Goal: Information Seeking & Learning: Check status

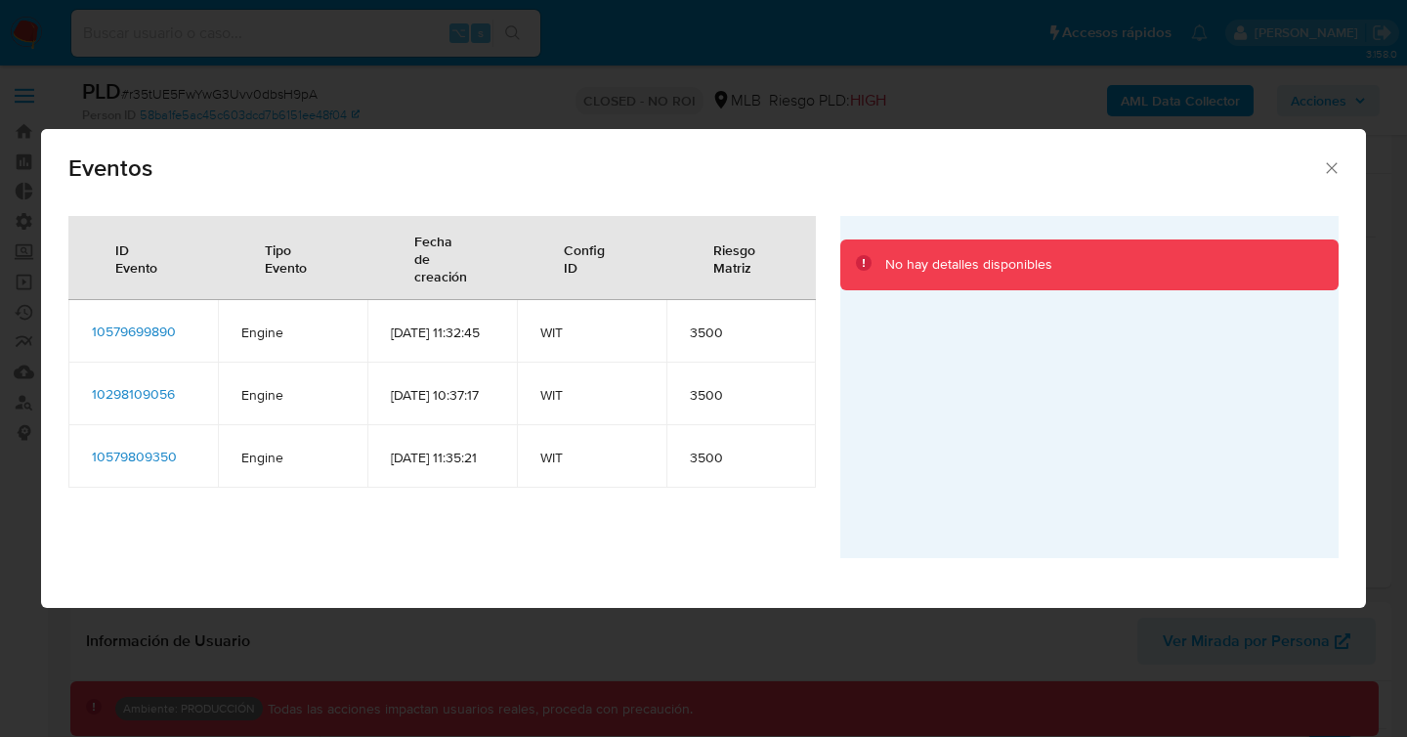
select select "10"
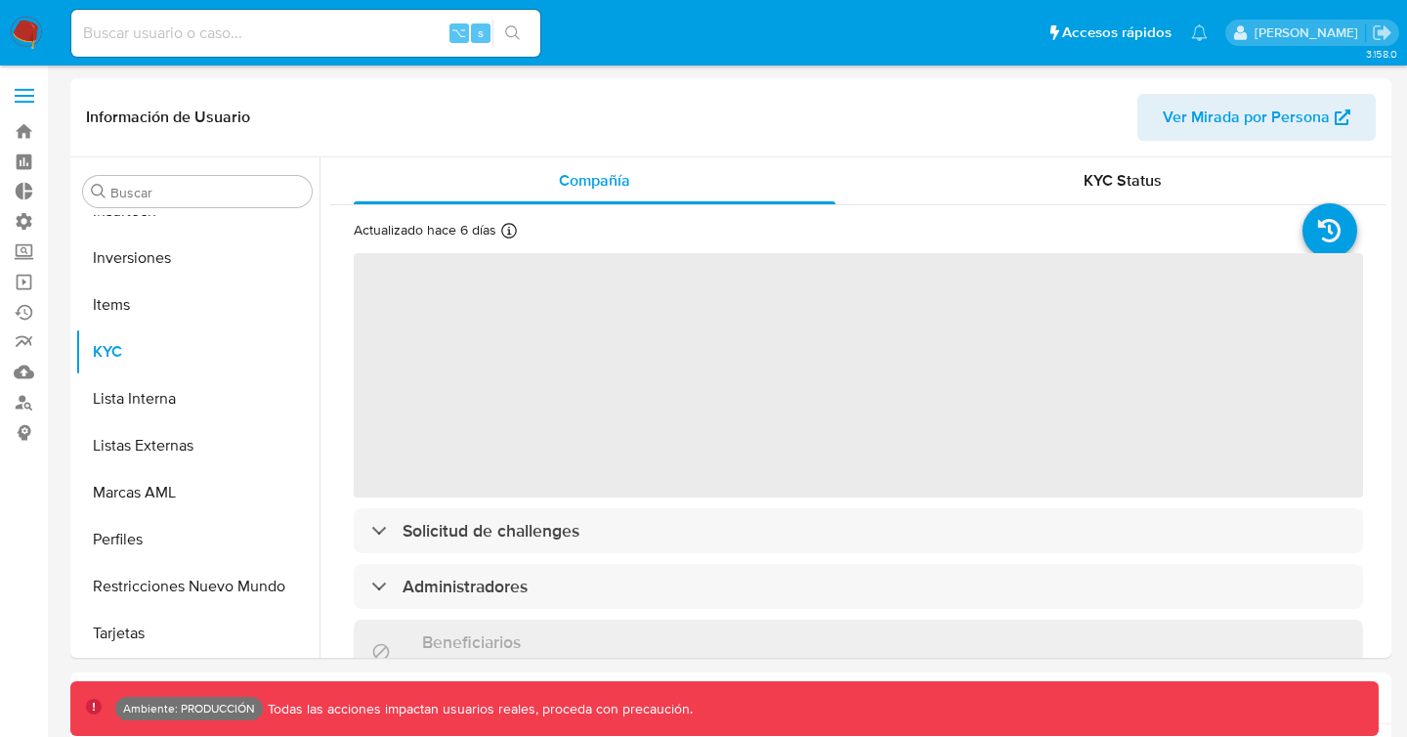
scroll to position [919, 0]
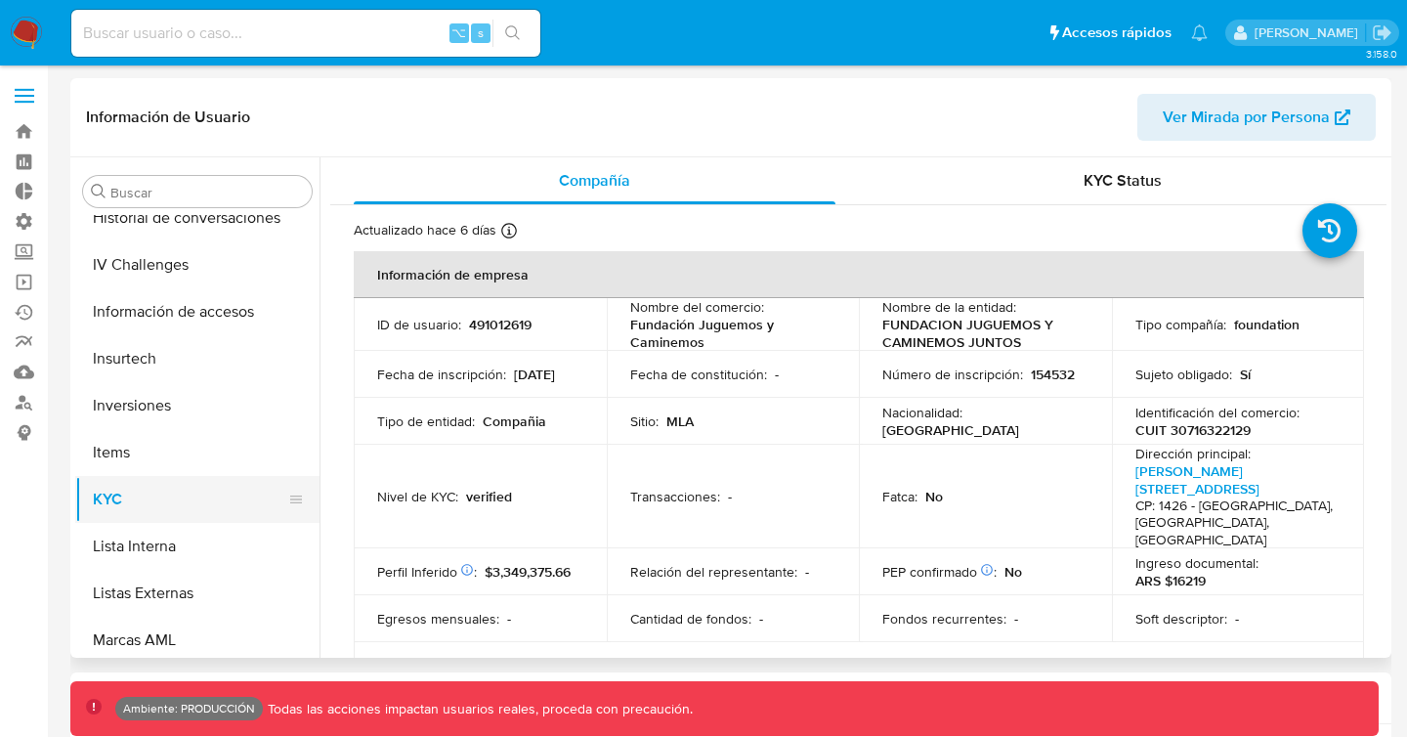
select select "10"
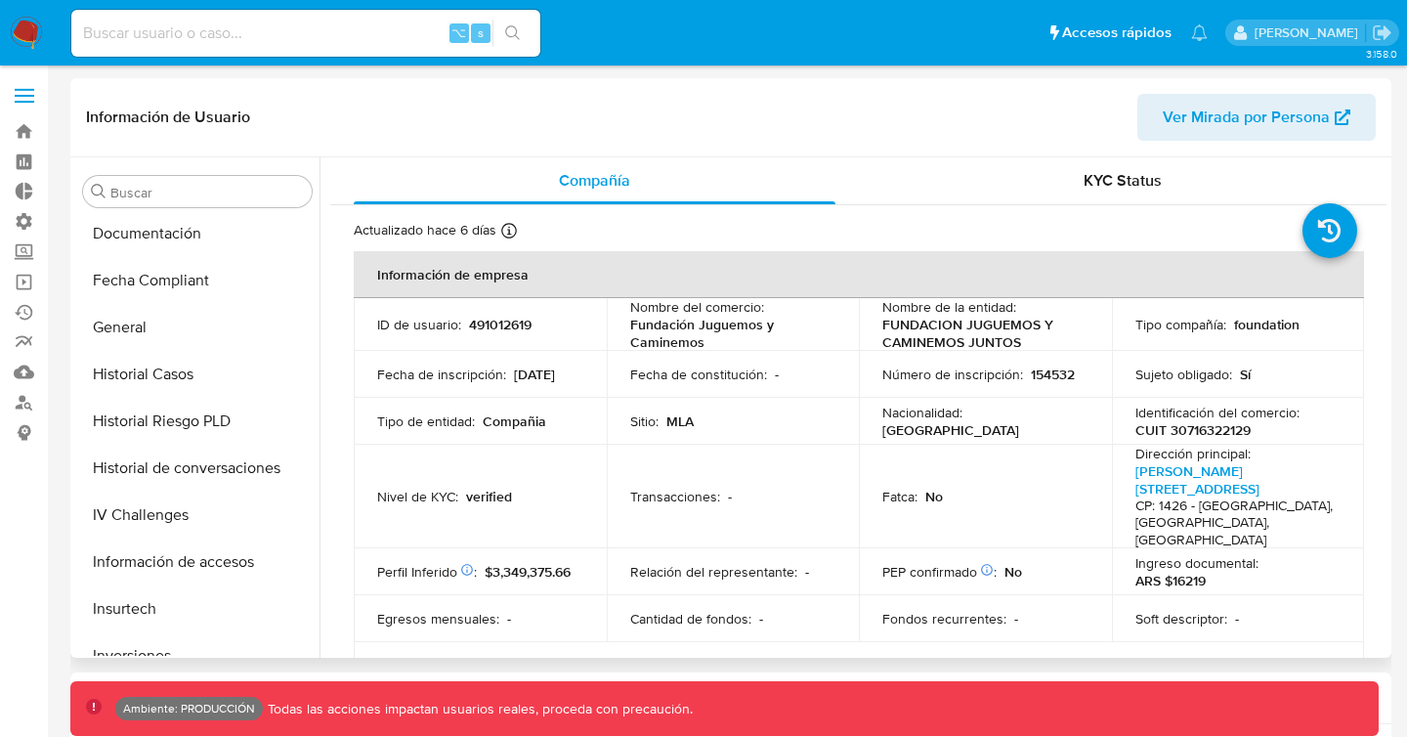
scroll to position [515, 0]
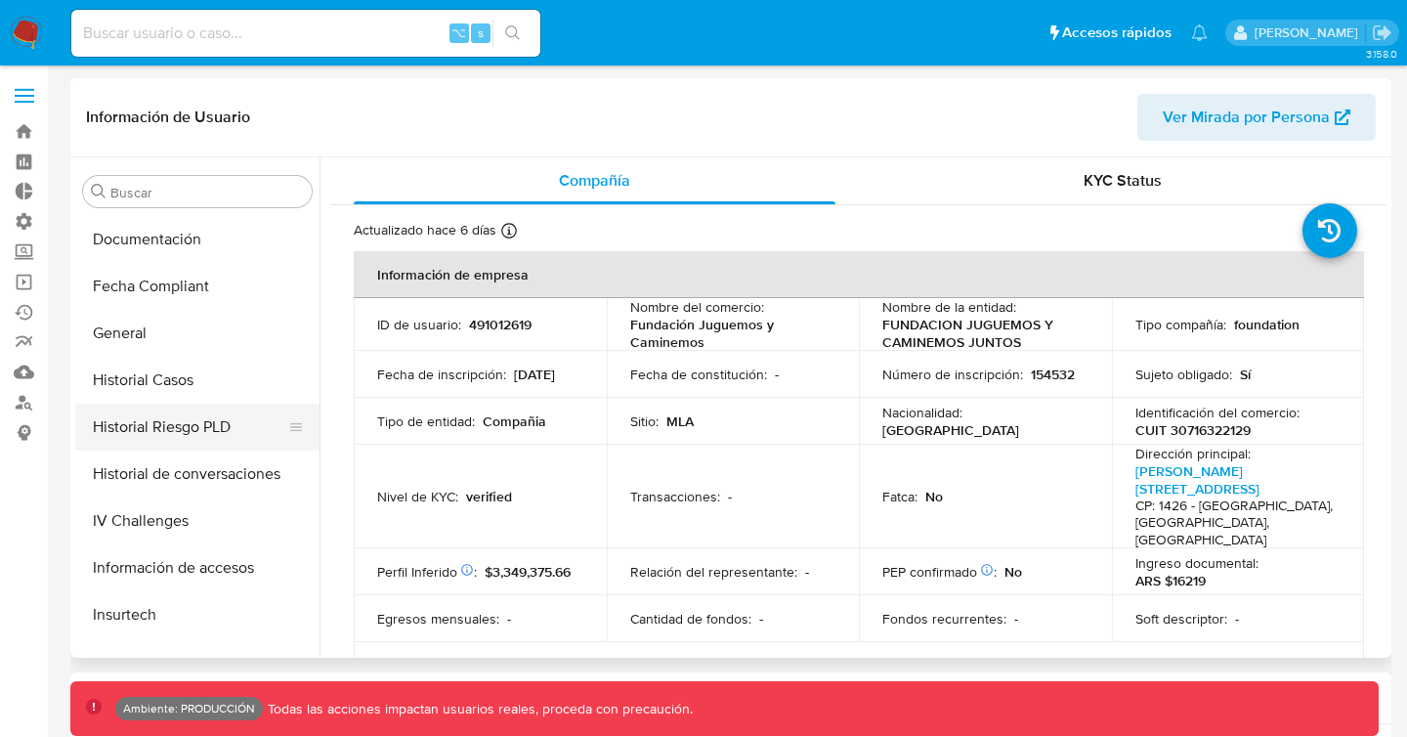
click at [158, 428] on button "Historial Riesgo PLD" at bounding box center [189, 426] width 229 height 47
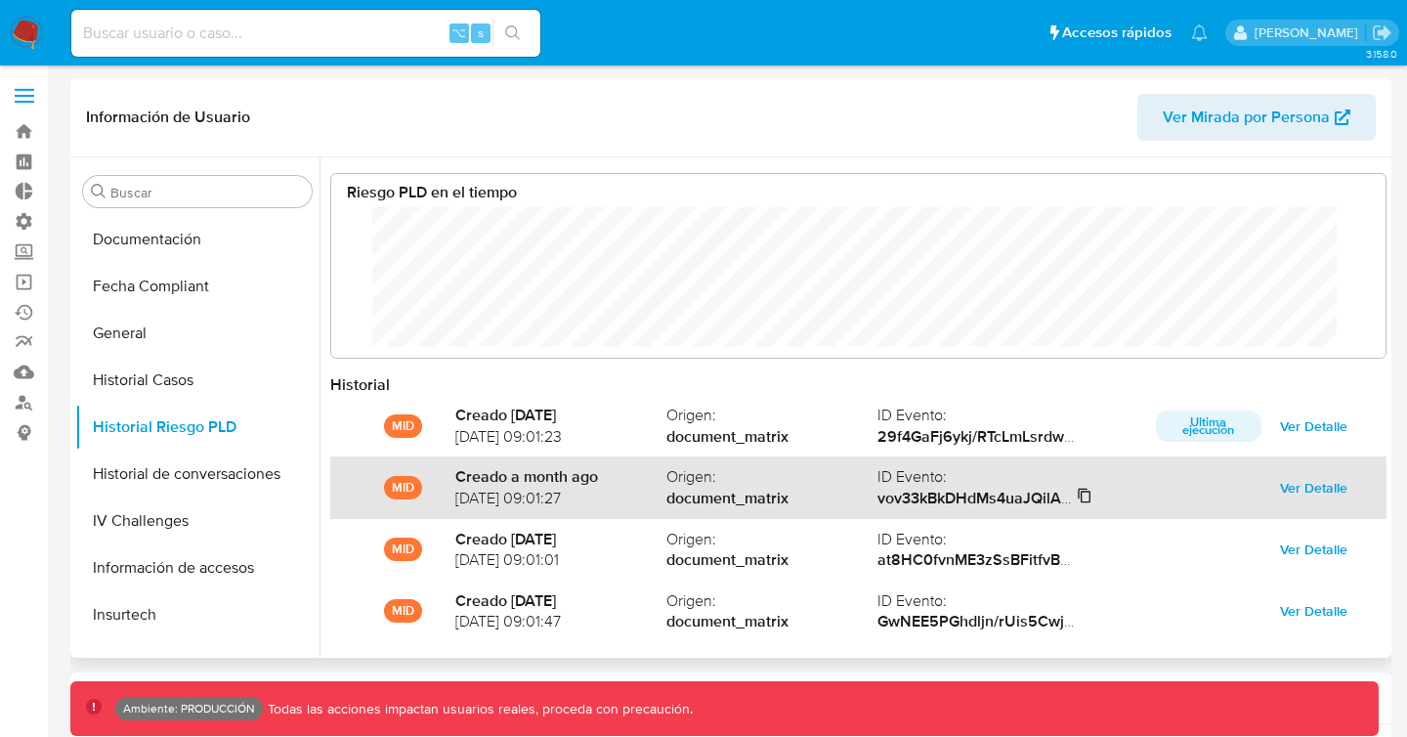
scroll to position [104, 0]
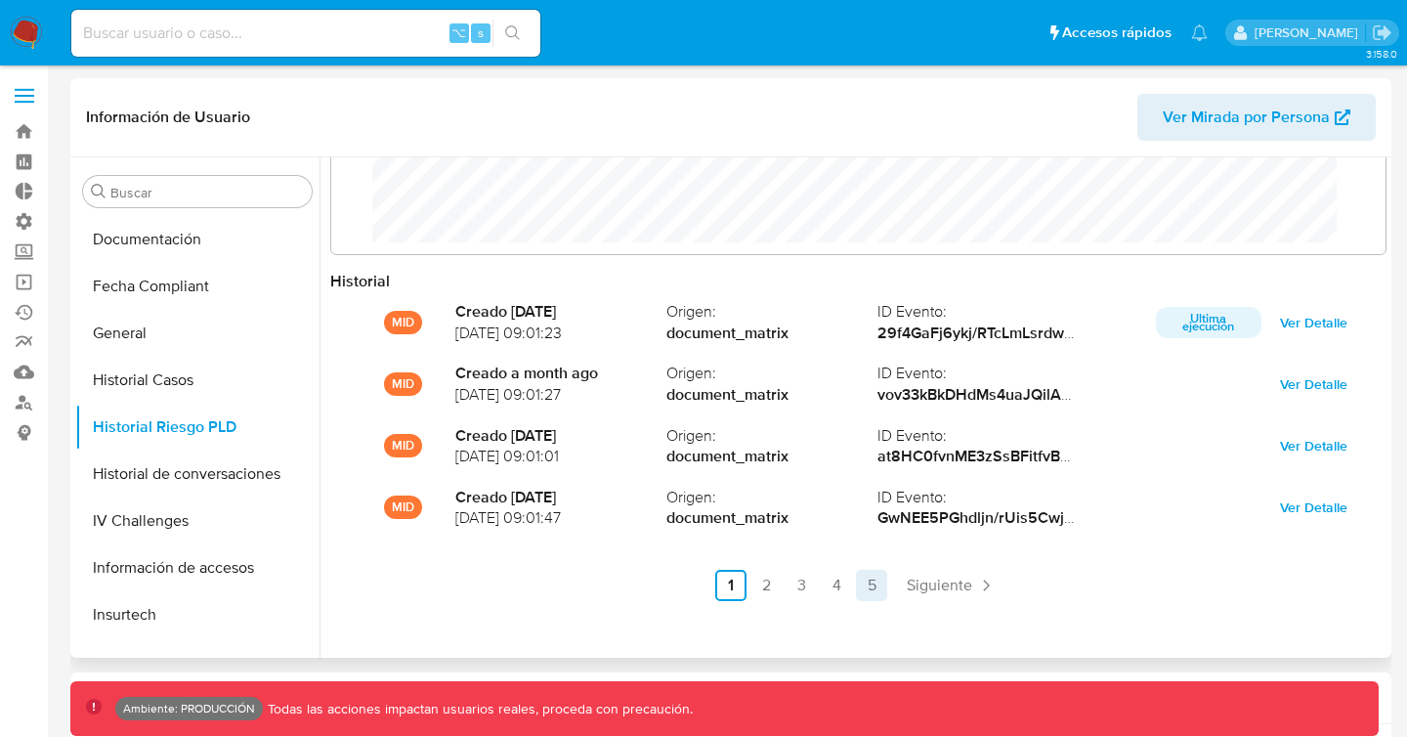
click at [868, 578] on link "5" at bounding box center [871, 585] width 31 height 31
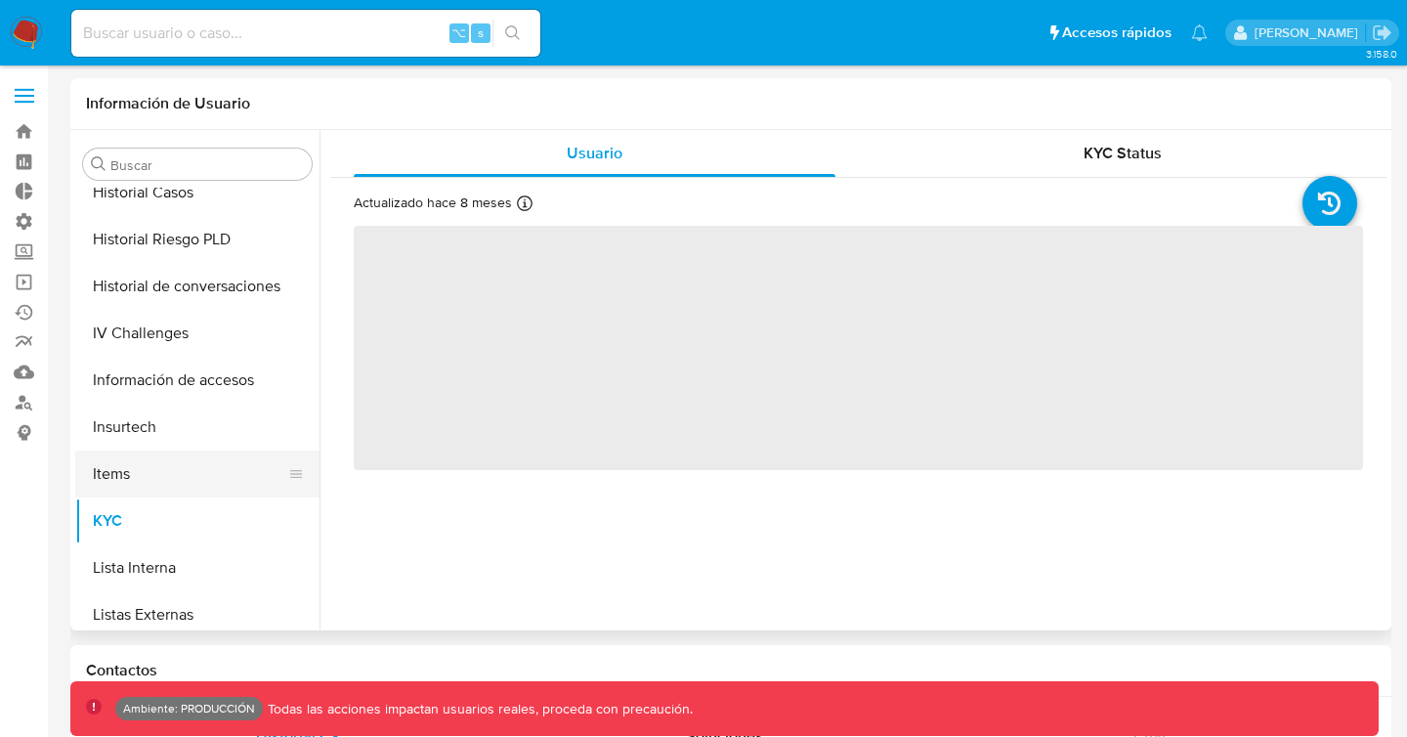
scroll to position [625, 0]
select select "10"
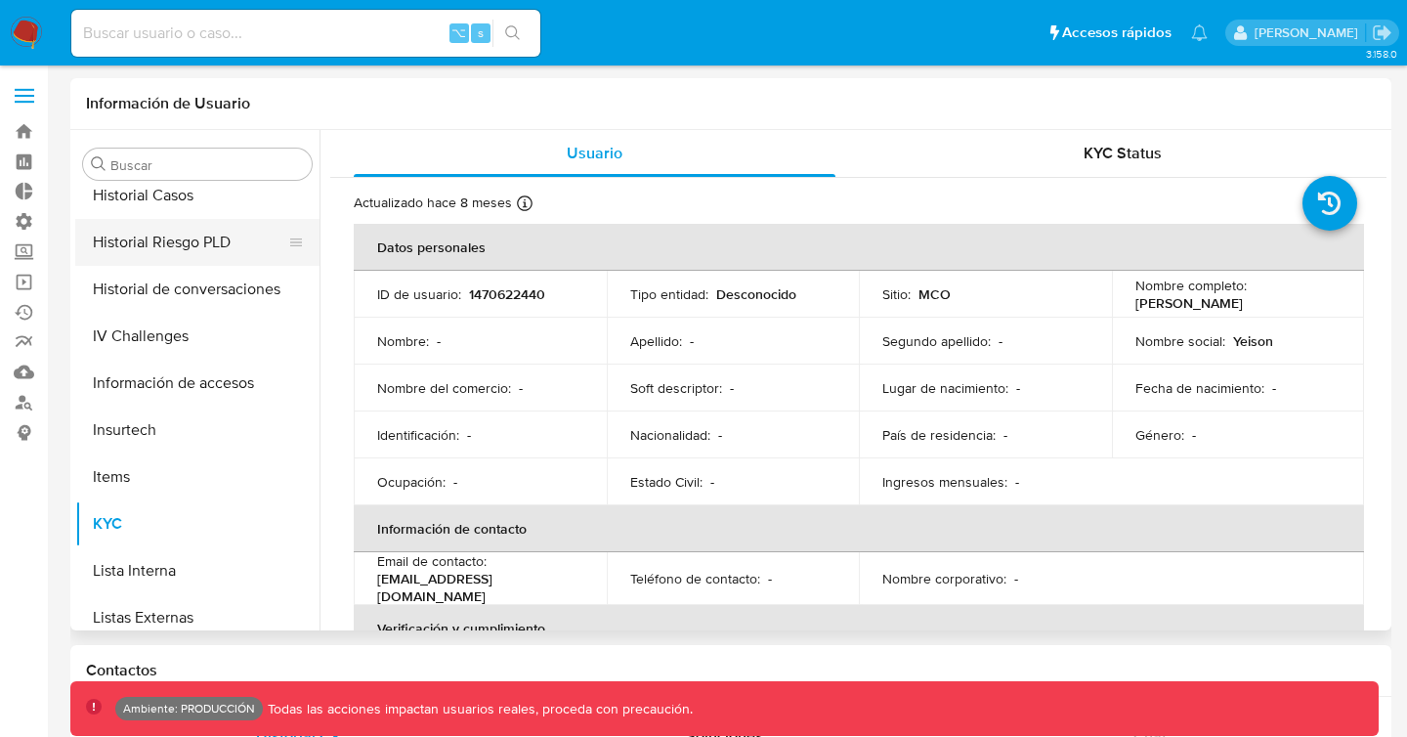
click at [182, 234] on button "Historial Riesgo PLD" at bounding box center [189, 242] width 229 height 47
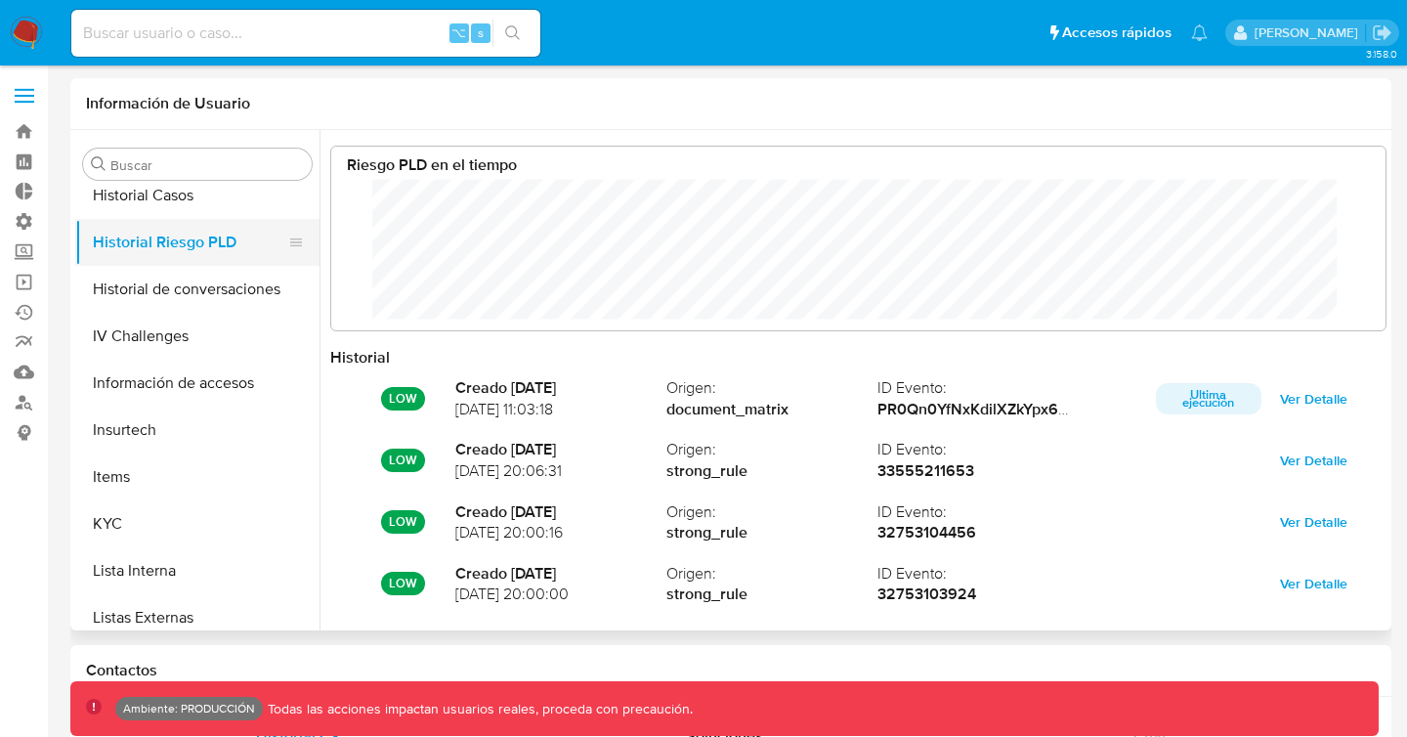
scroll to position [147, 1015]
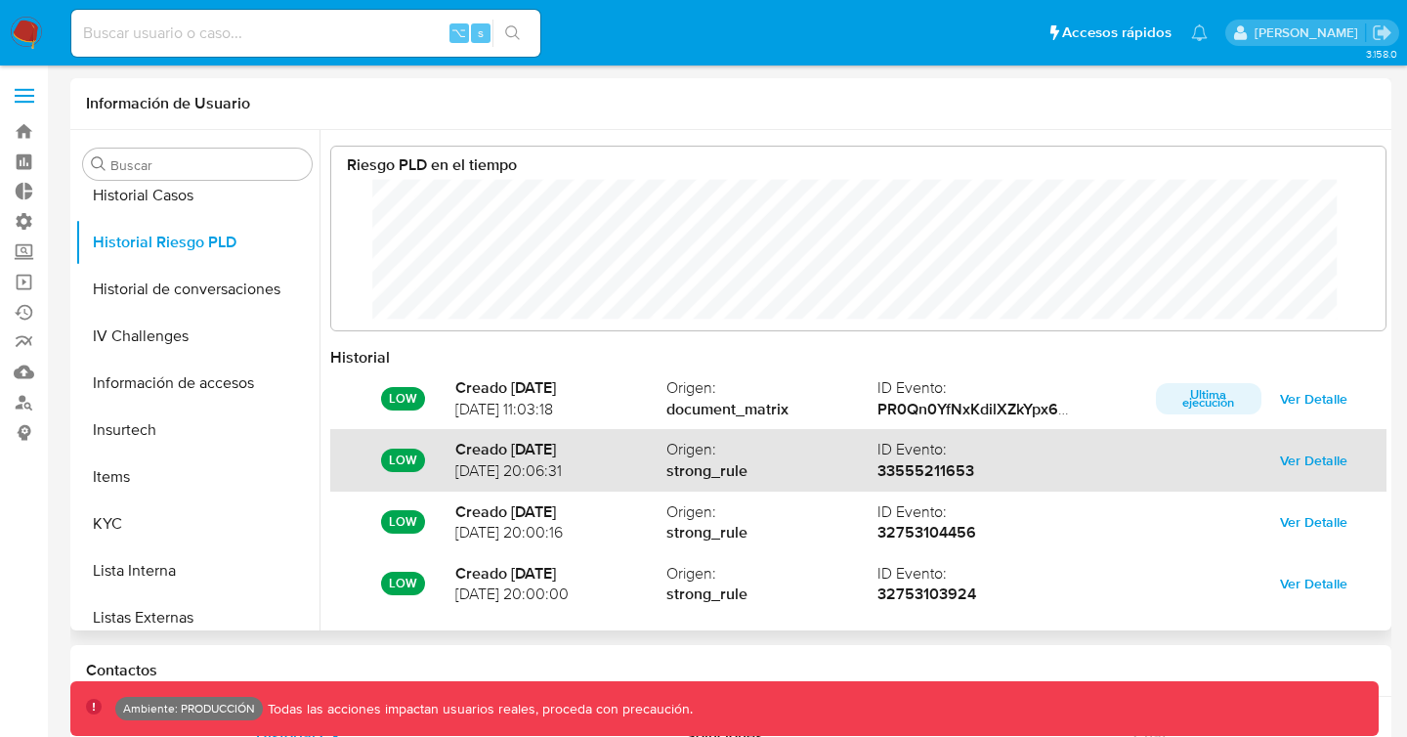
click at [1308, 460] on span "Ver Detalle" at bounding box center [1313, 459] width 67 height 27
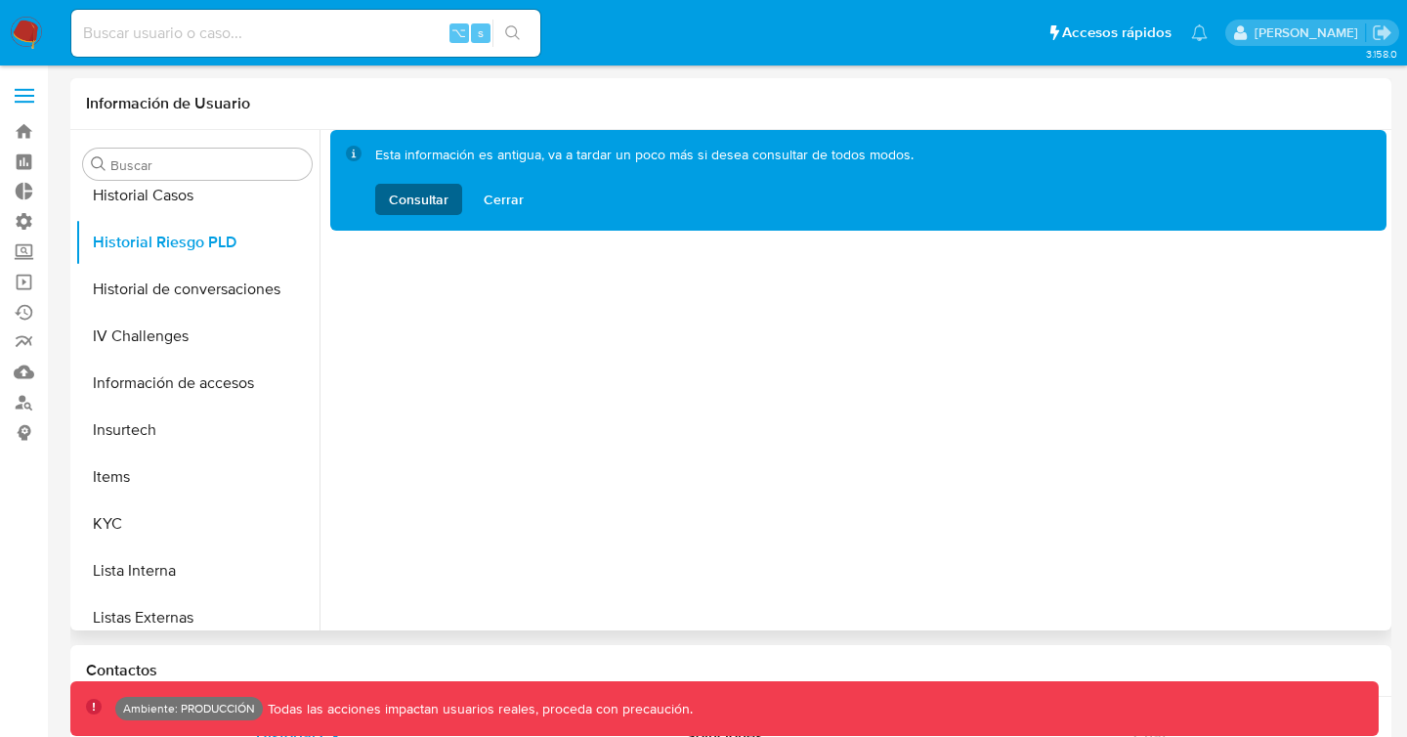
click at [433, 191] on span "Consultar" at bounding box center [419, 199] width 60 height 31
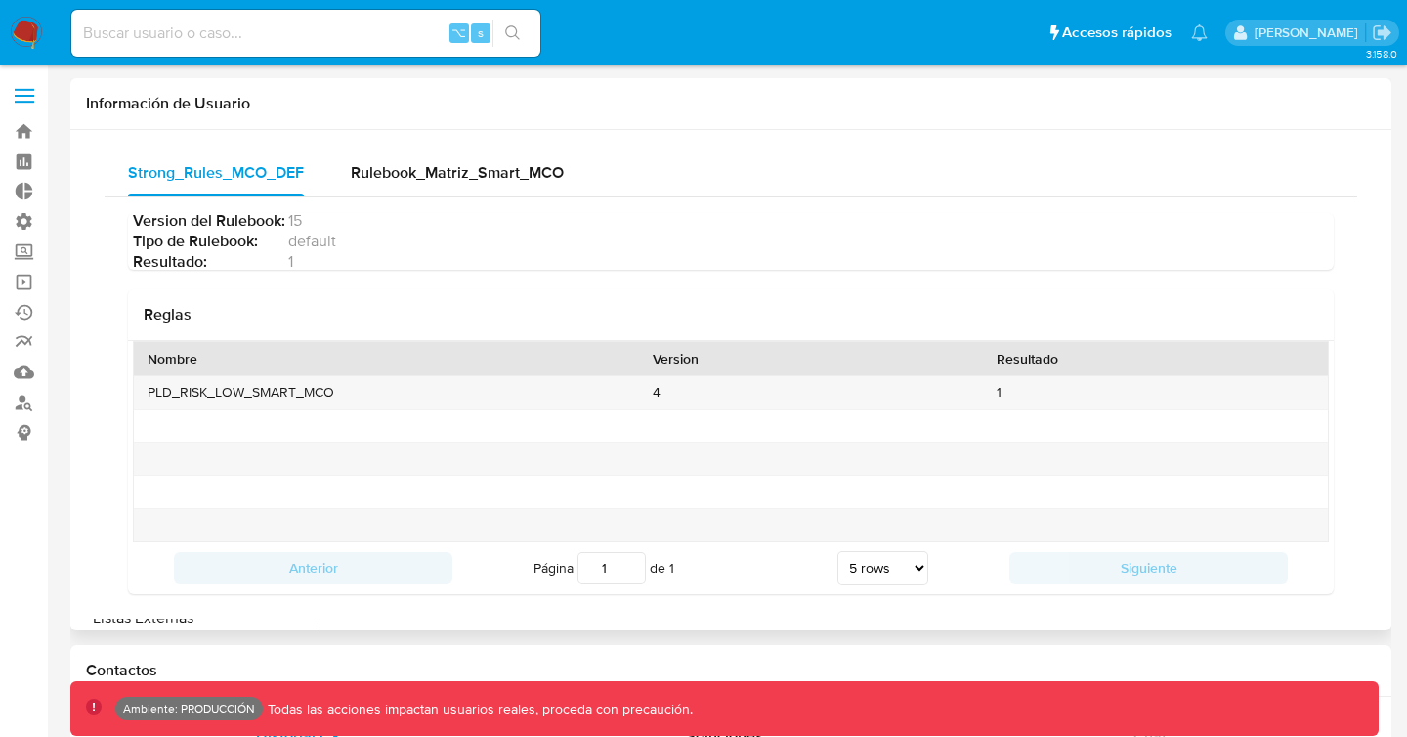
scroll to position [102, 0]
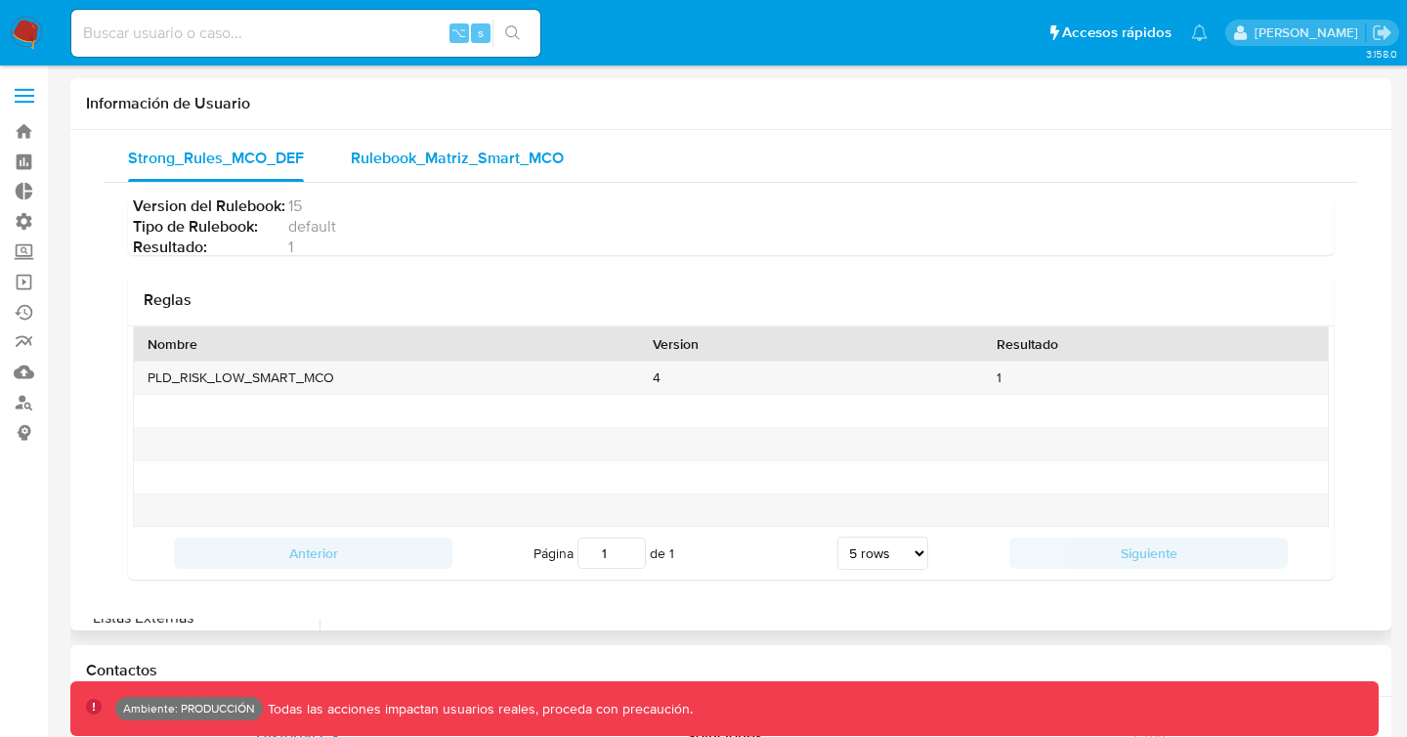
click at [455, 147] on span "Rulebook_Matriz_Smart_MCO" at bounding box center [457, 158] width 213 height 22
